Goal: Book appointment/travel/reservation

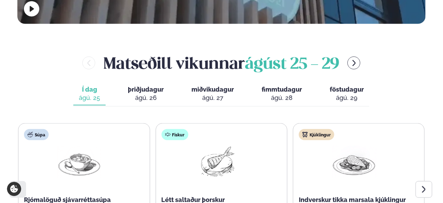
scroll to position [349, 0]
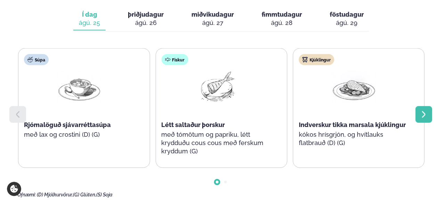
click at [424, 111] on icon at bounding box center [423, 114] width 3 height 7
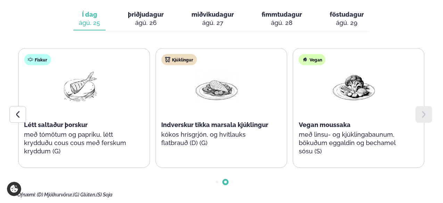
click at [152, 19] on div "ágú. 26" at bounding box center [146, 23] width 36 height 8
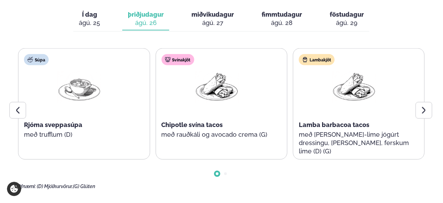
click at [89, 19] on div "ágú. 25" at bounding box center [89, 23] width 21 height 8
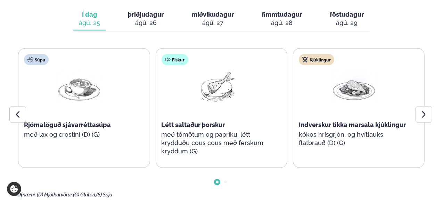
click at [156, 19] on div "ágú. 26" at bounding box center [146, 23] width 36 height 8
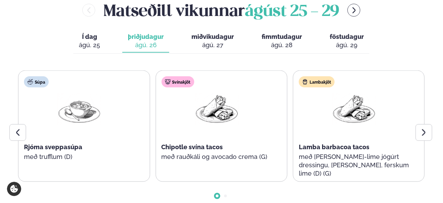
scroll to position [327, 0]
click at [420, 129] on icon at bounding box center [424, 133] width 8 height 8
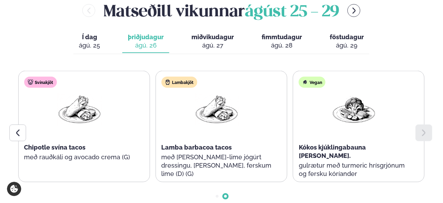
click at [213, 30] on button "miðvikudagur mið. [DATE]" at bounding box center [212, 41] width 53 height 23
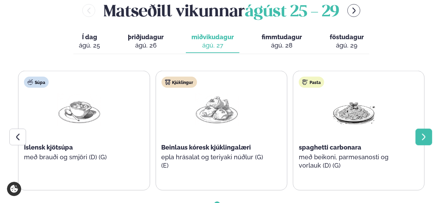
click at [419, 129] on div at bounding box center [423, 137] width 17 height 17
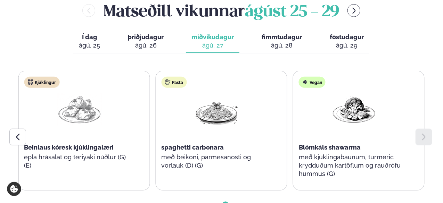
click at [276, 33] on span "fimmtudagur" at bounding box center [282, 36] width 40 height 7
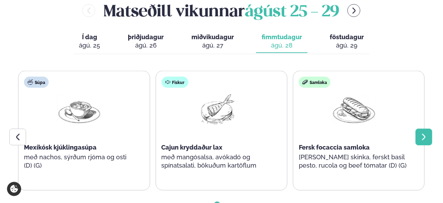
click at [423, 133] on icon at bounding box center [424, 137] width 8 height 8
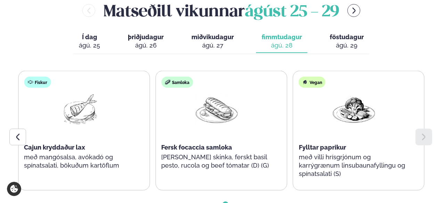
click at [358, 30] on button "föstudagur fös. [DATE]" at bounding box center [346, 41] width 45 height 23
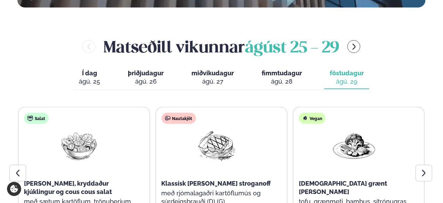
scroll to position [277, 0]
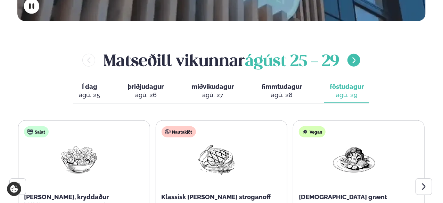
click at [355, 57] on icon "menu-btn-right" at bounding box center [353, 60] width 3 height 6
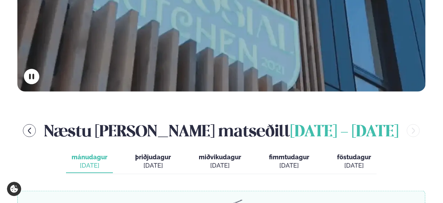
scroll to position [208, 0]
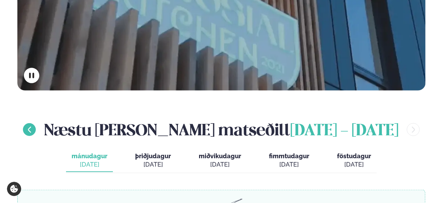
click at [33, 126] on icon "menu-btn-left" at bounding box center [30, 130] width 8 height 8
